Goal: Check status: Check status

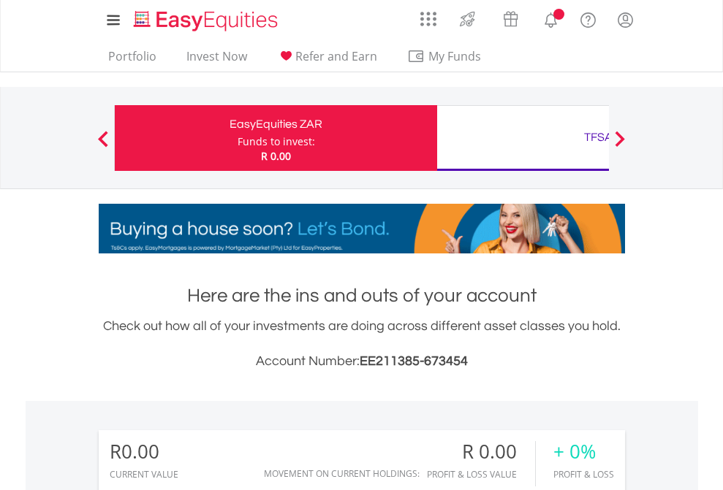
scroll to position [140, 230]
click at [238, 138] on div "Funds to invest:" at bounding box center [276, 141] width 77 height 15
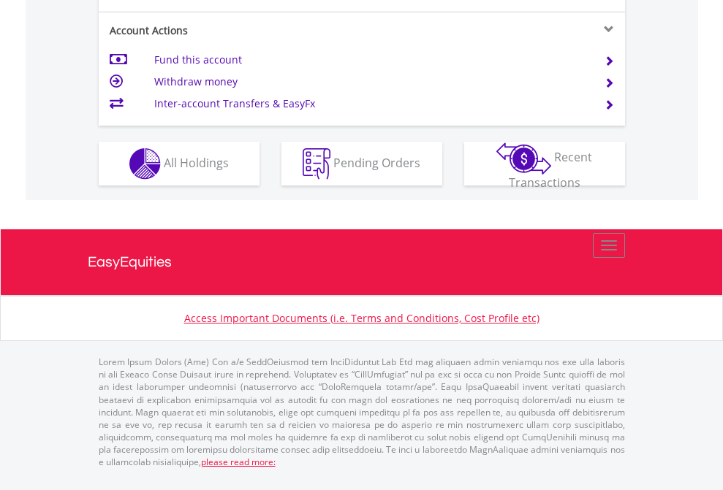
scroll to position [1401, 0]
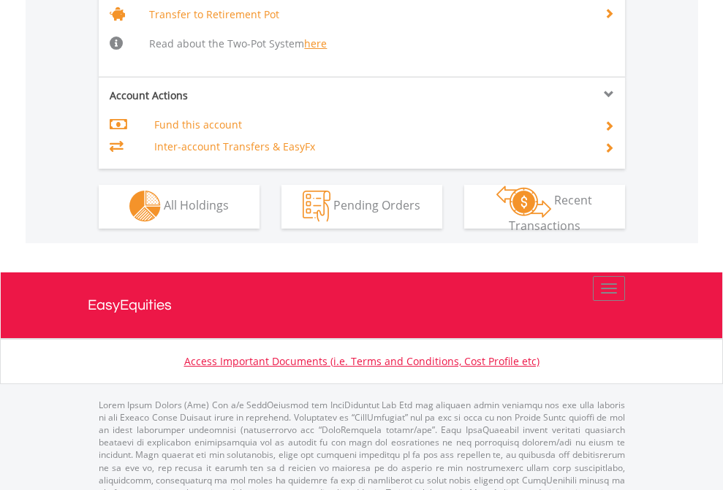
scroll to position [1452, 0]
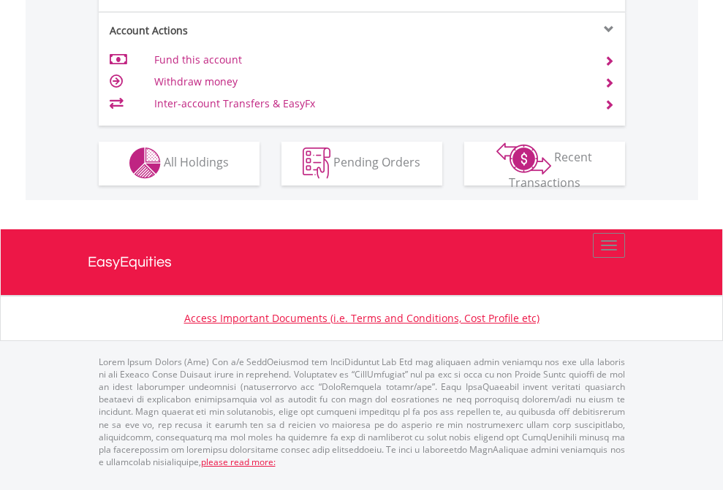
scroll to position [1367, 0]
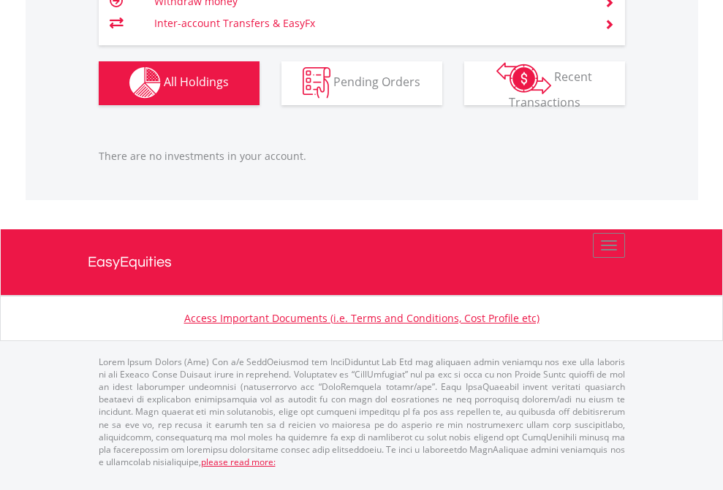
scroll to position [105, 0]
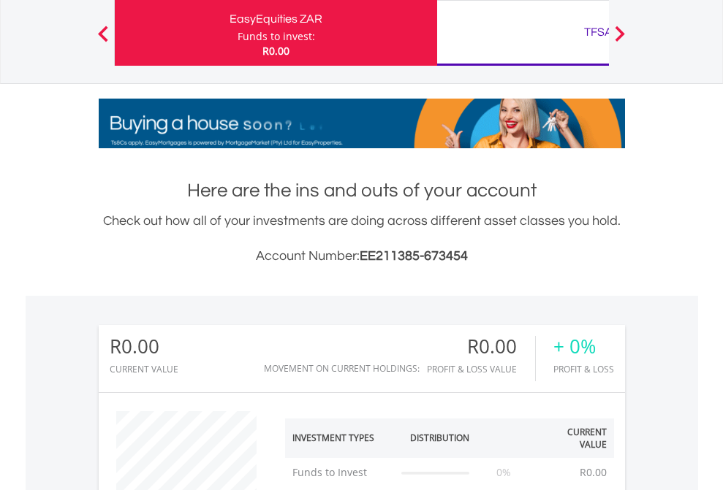
click at [523, 33] on div "TFSA" at bounding box center [598, 32] width 305 height 20
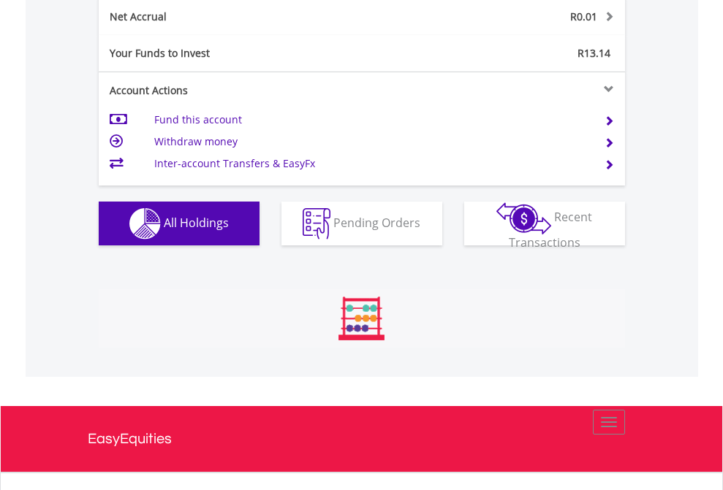
scroll to position [140, 230]
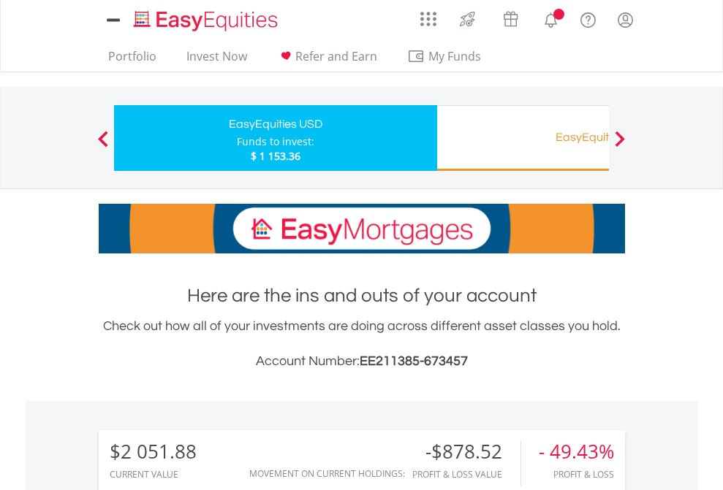
scroll to position [1091, 0]
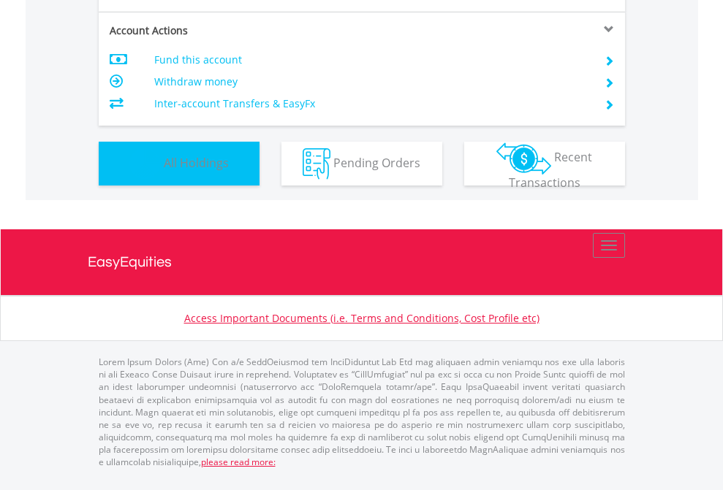
scroll to position [140, 230]
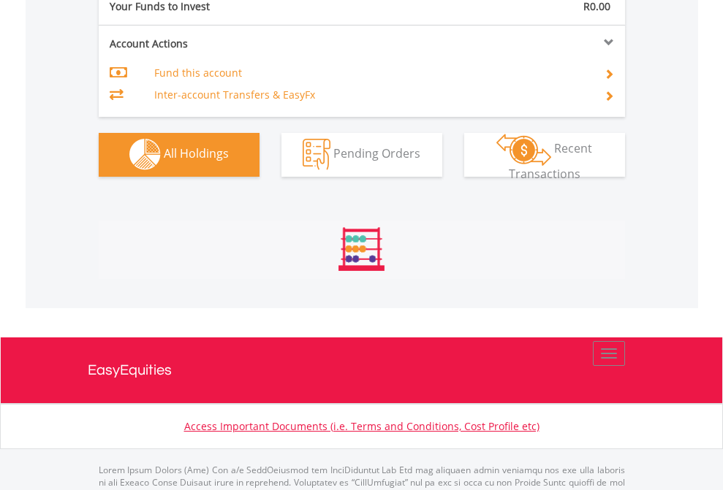
scroll to position [1447, 0]
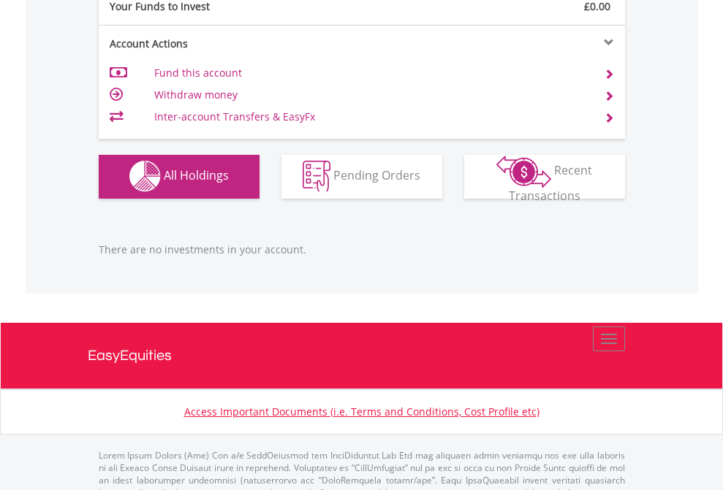
scroll to position [1447, 0]
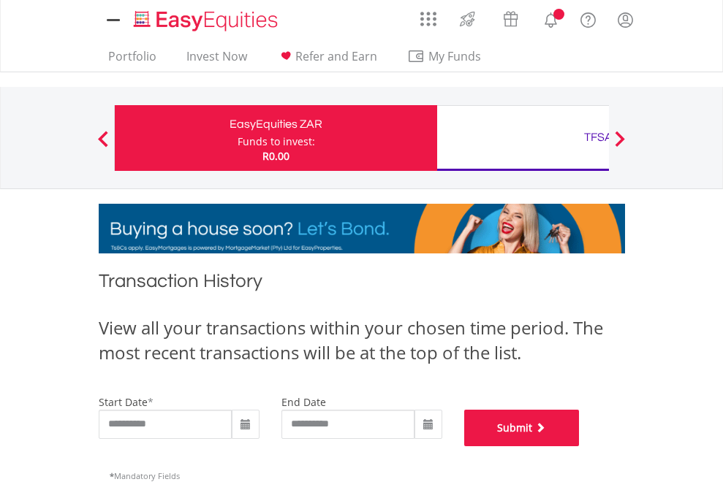
click at [580, 447] on button "Submit" at bounding box center [521, 428] width 115 height 37
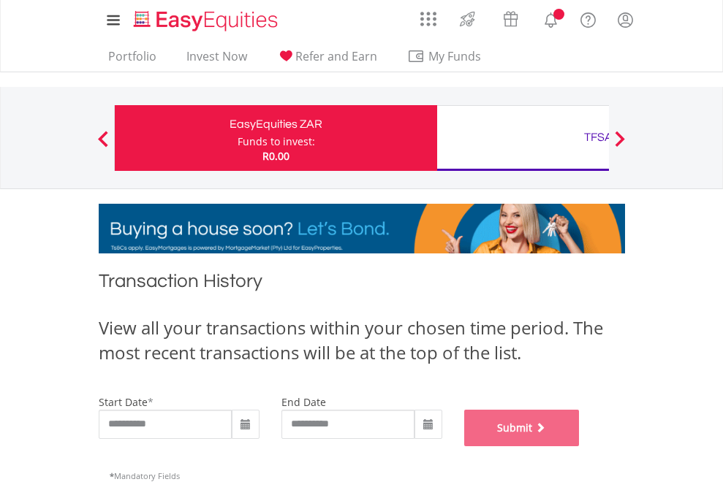
scroll to position [593, 0]
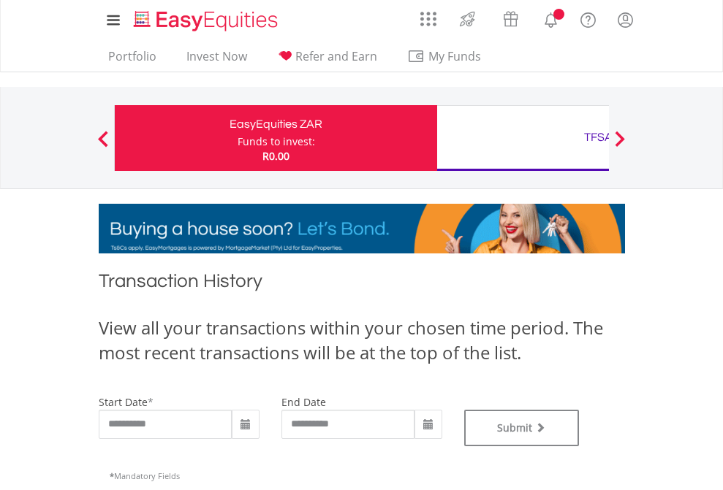
click at [523, 138] on div "TFSA" at bounding box center [598, 137] width 305 height 20
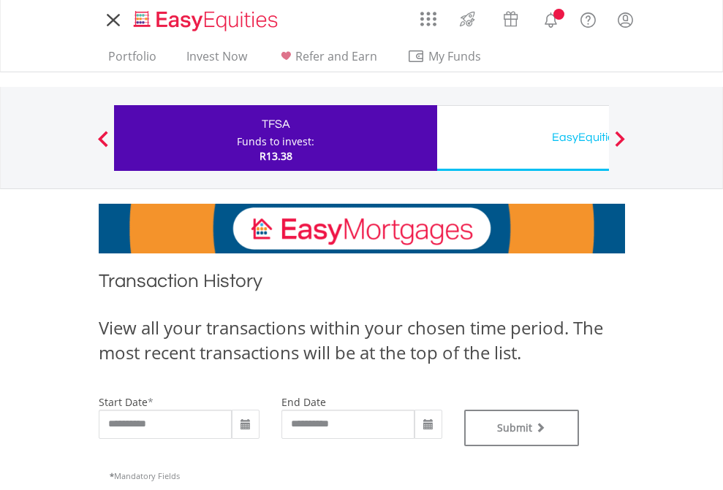
type input "**********"
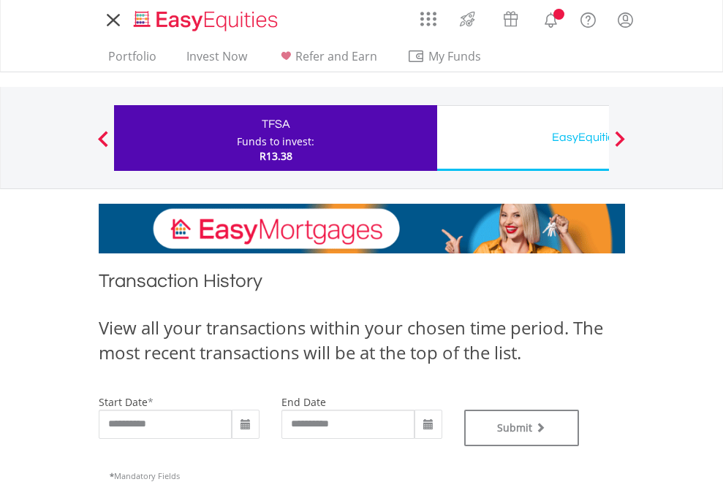
type input "**********"
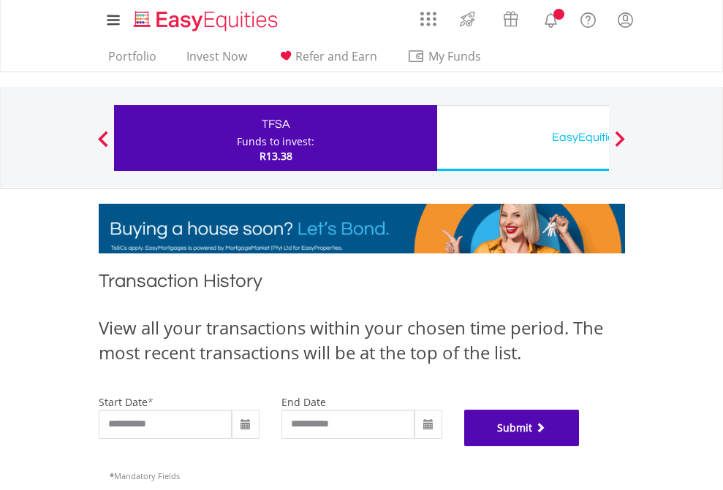
click at [580, 447] on button "Submit" at bounding box center [521, 428] width 115 height 37
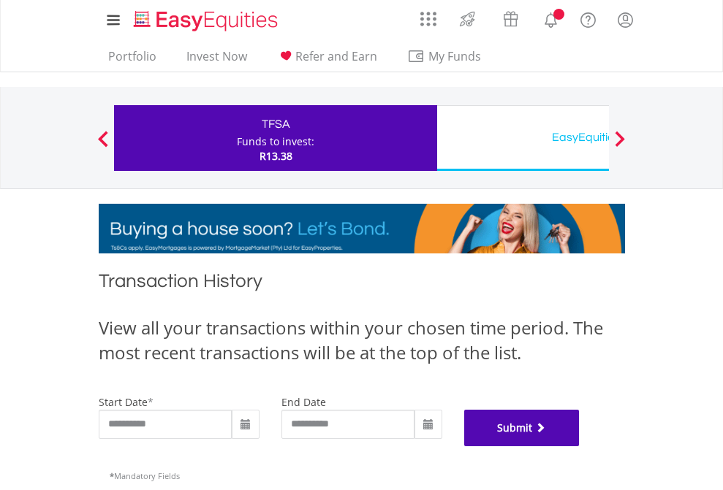
scroll to position [593, 0]
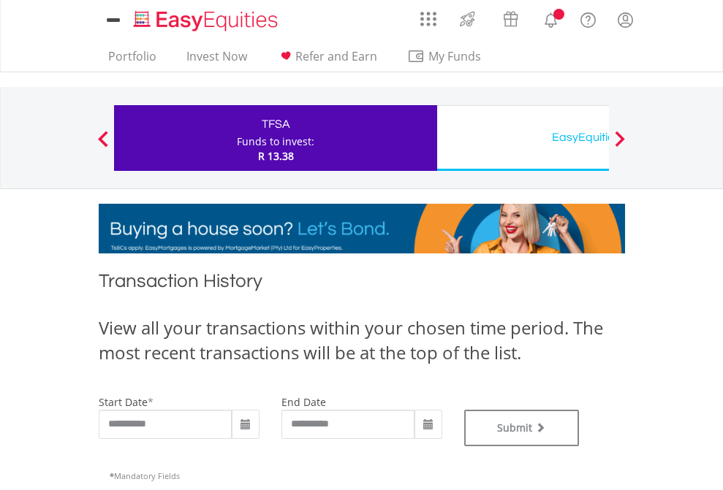
click at [523, 138] on div "EasyEquities USD" at bounding box center [598, 137] width 305 height 20
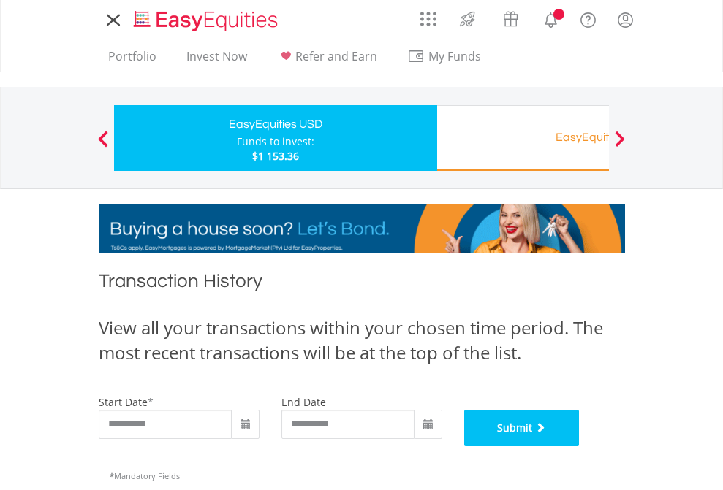
click at [580, 447] on button "Submit" at bounding box center [521, 428] width 115 height 37
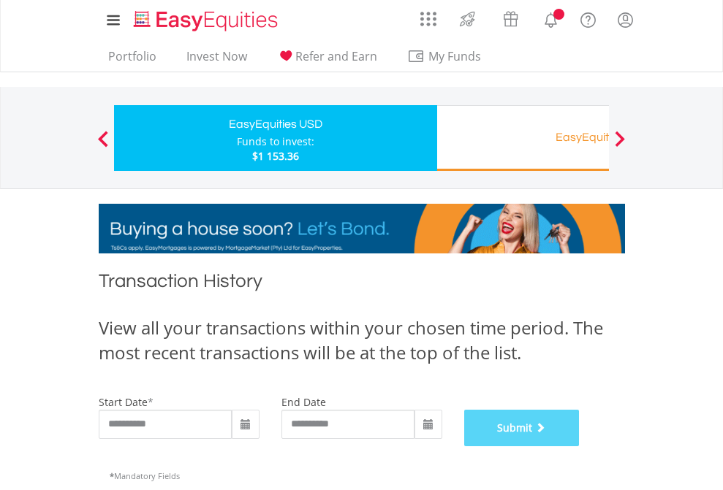
scroll to position [593, 0]
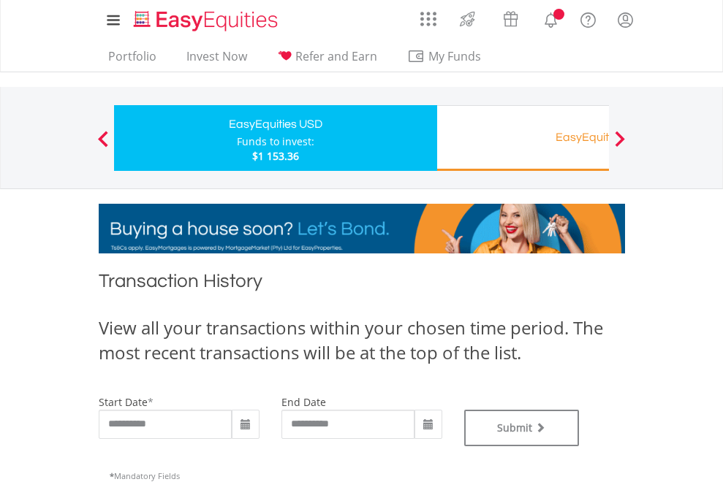
click at [523, 138] on div "EasyEquities RA" at bounding box center [598, 137] width 305 height 20
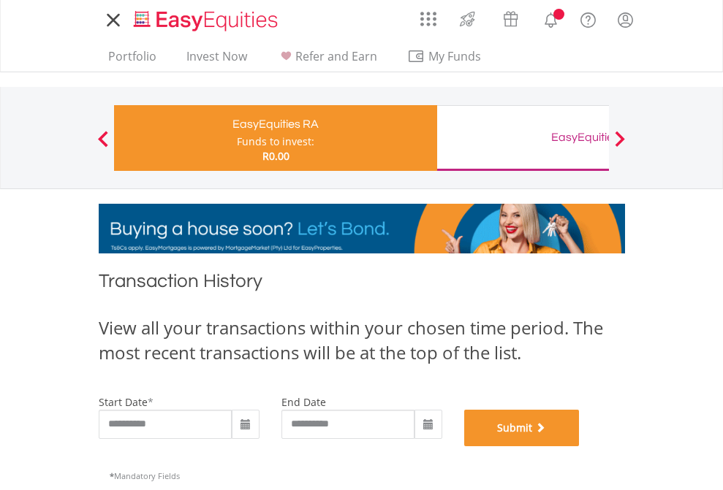
click at [580, 447] on button "Submit" at bounding box center [521, 428] width 115 height 37
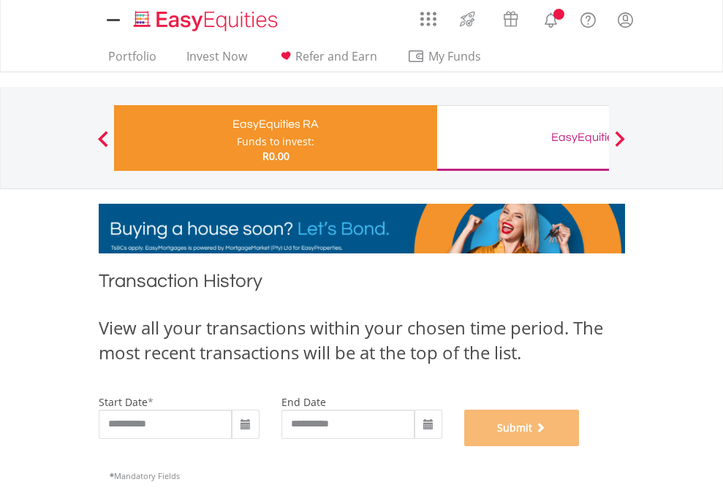
scroll to position [593, 0]
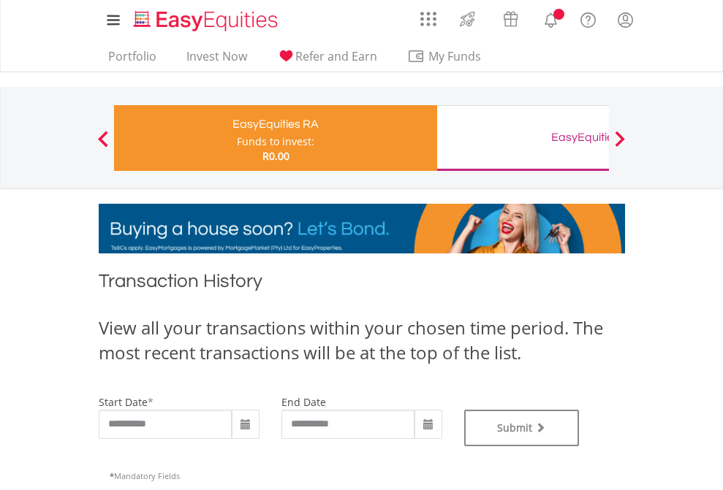
click at [523, 138] on div "EasyEquities GBP" at bounding box center [598, 137] width 305 height 20
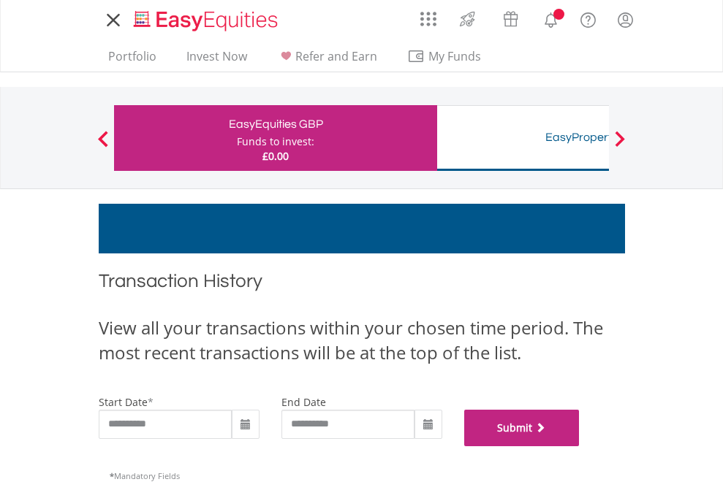
click at [580, 447] on button "Submit" at bounding box center [521, 428] width 115 height 37
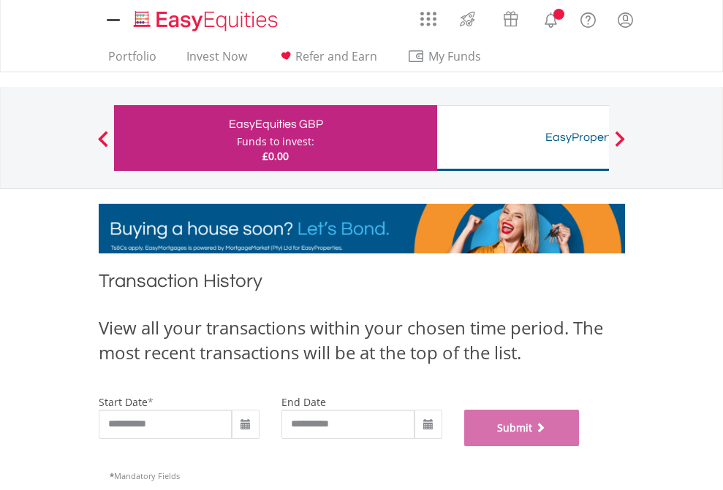
scroll to position [593, 0]
